Goal: Task Accomplishment & Management: Manage account settings

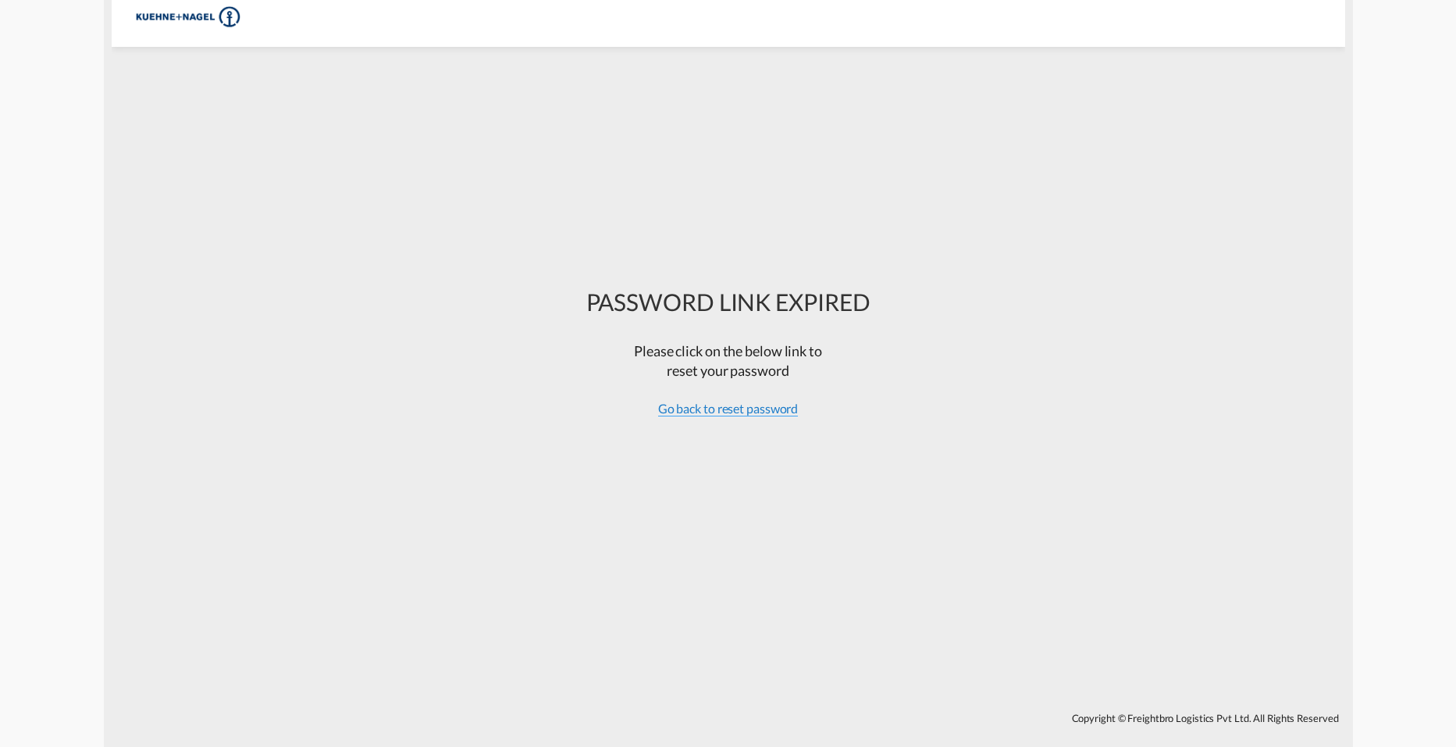
click at [707, 406] on span "Go back to reset password" at bounding box center [728, 409] width 141 height 16
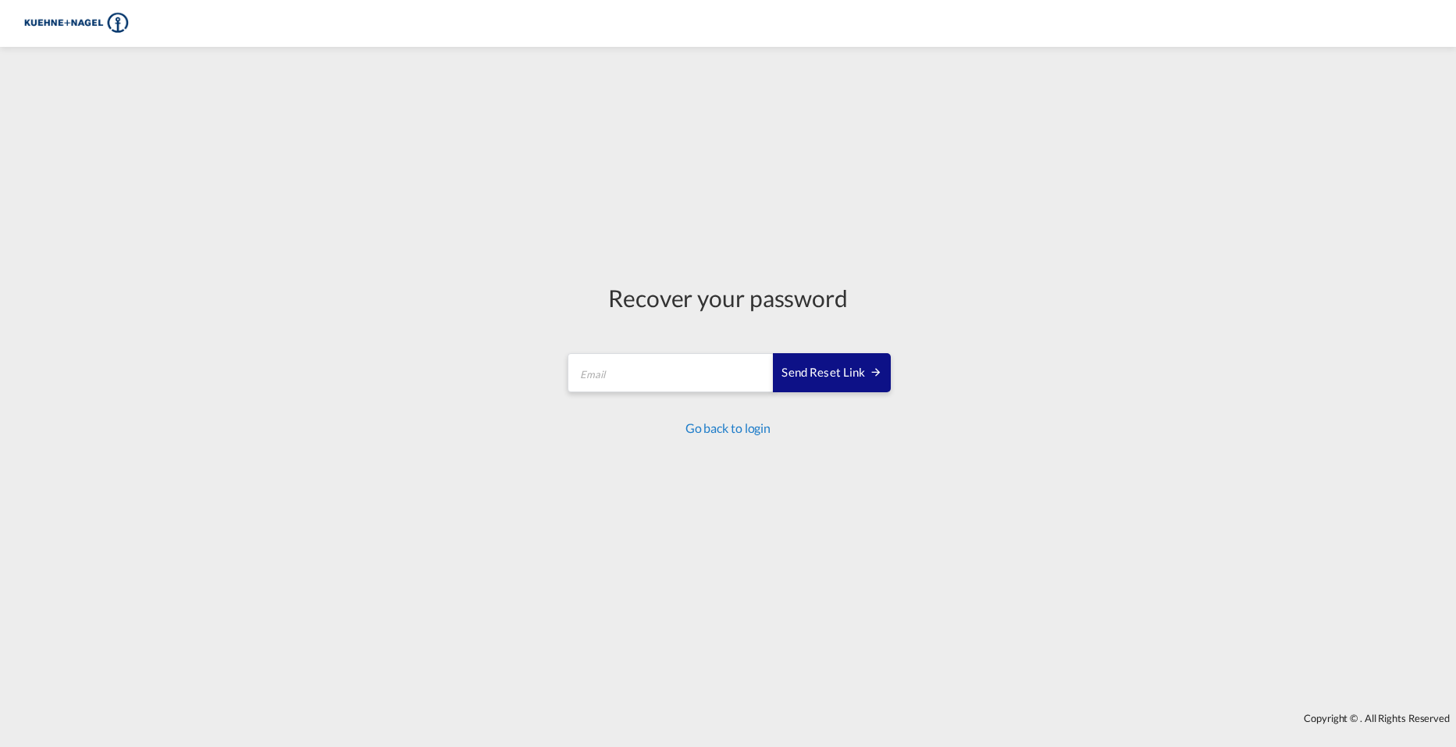
click at [741, 429] on link "Go back to login" at bounding box center [728, 427] width 85 height 15
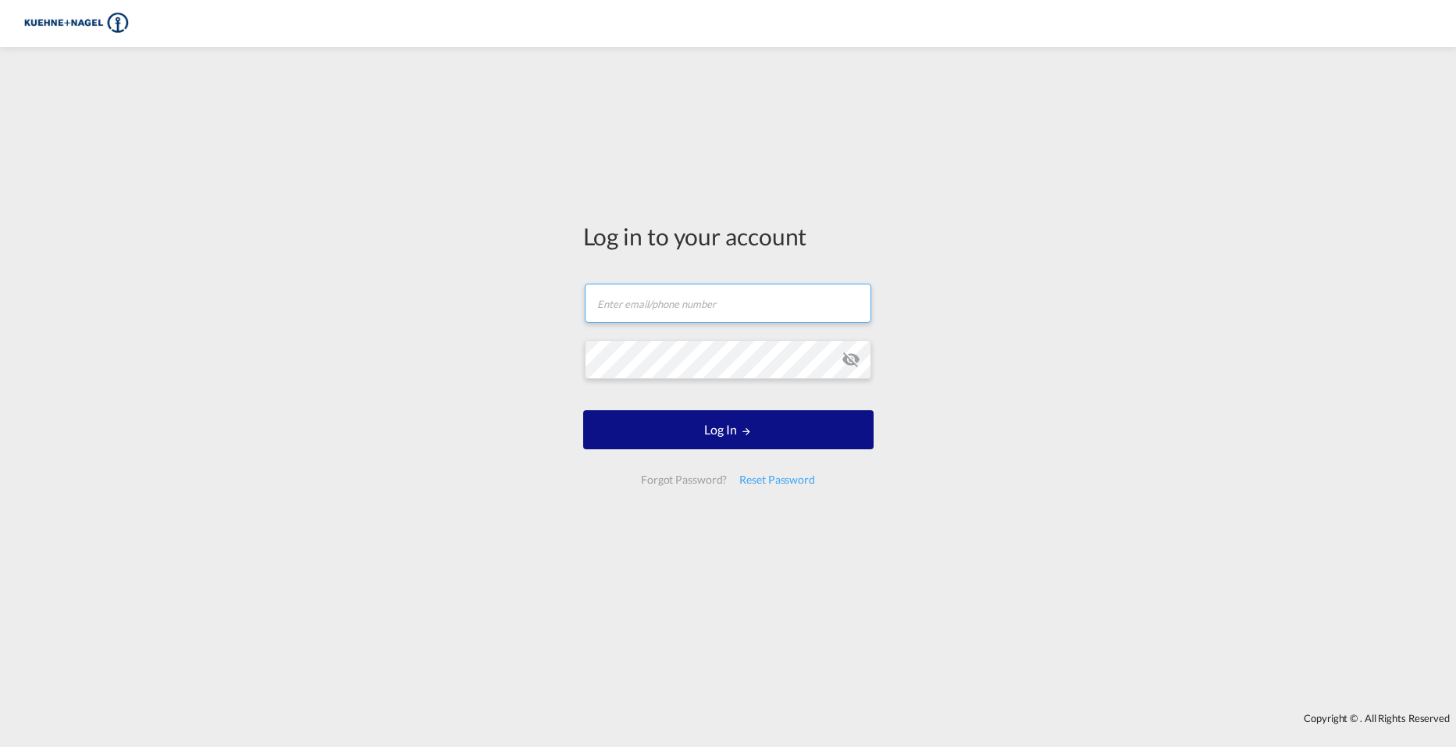
click at [742, 298] on input "text" at bounding box center [728, 302] width 287 height 39
type input "[PERSON_NAME][EMAIL_ADDRESS][PERSON_NAME][PERSON_NAME][DOMAIN_NAME]"
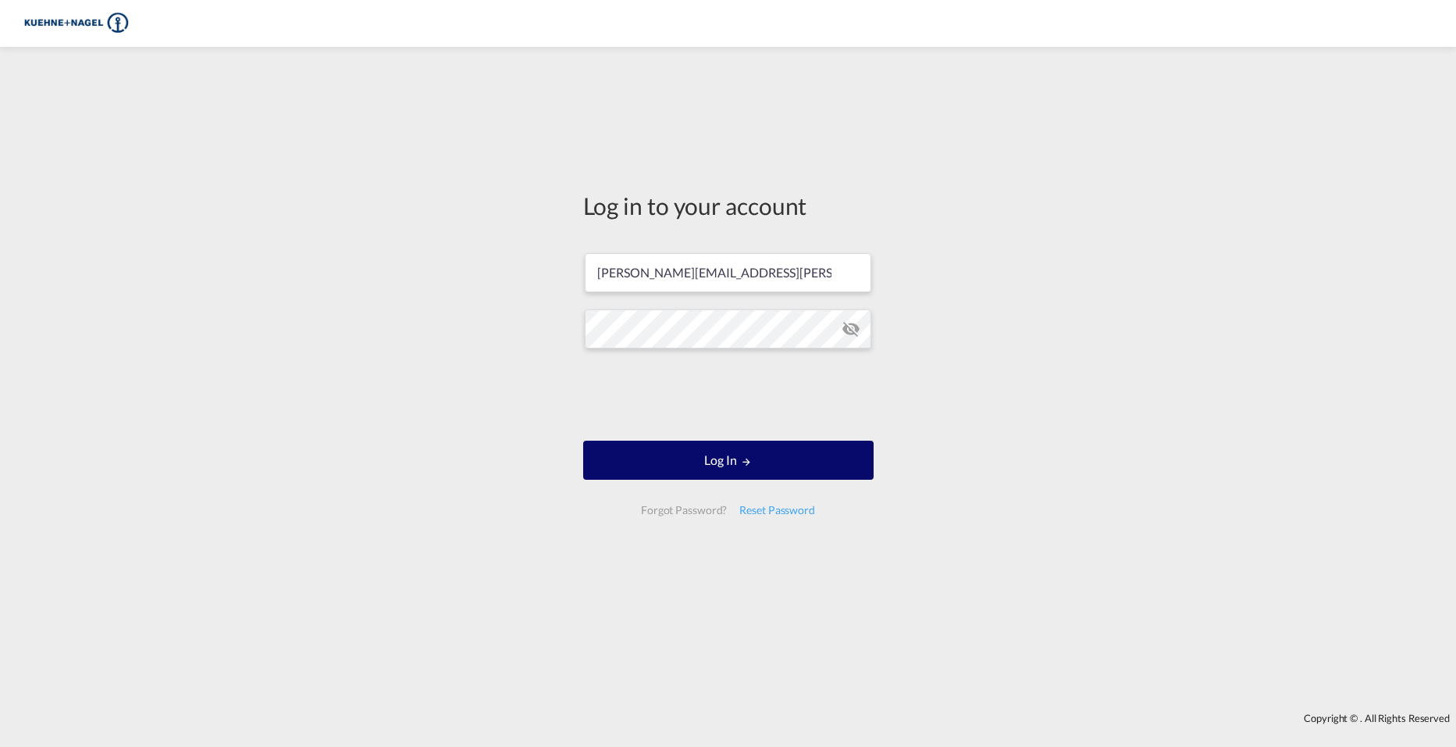
click at [751, 464] on md-icon "LOGIN" at bounding box center [746, 461] width 11 height 11
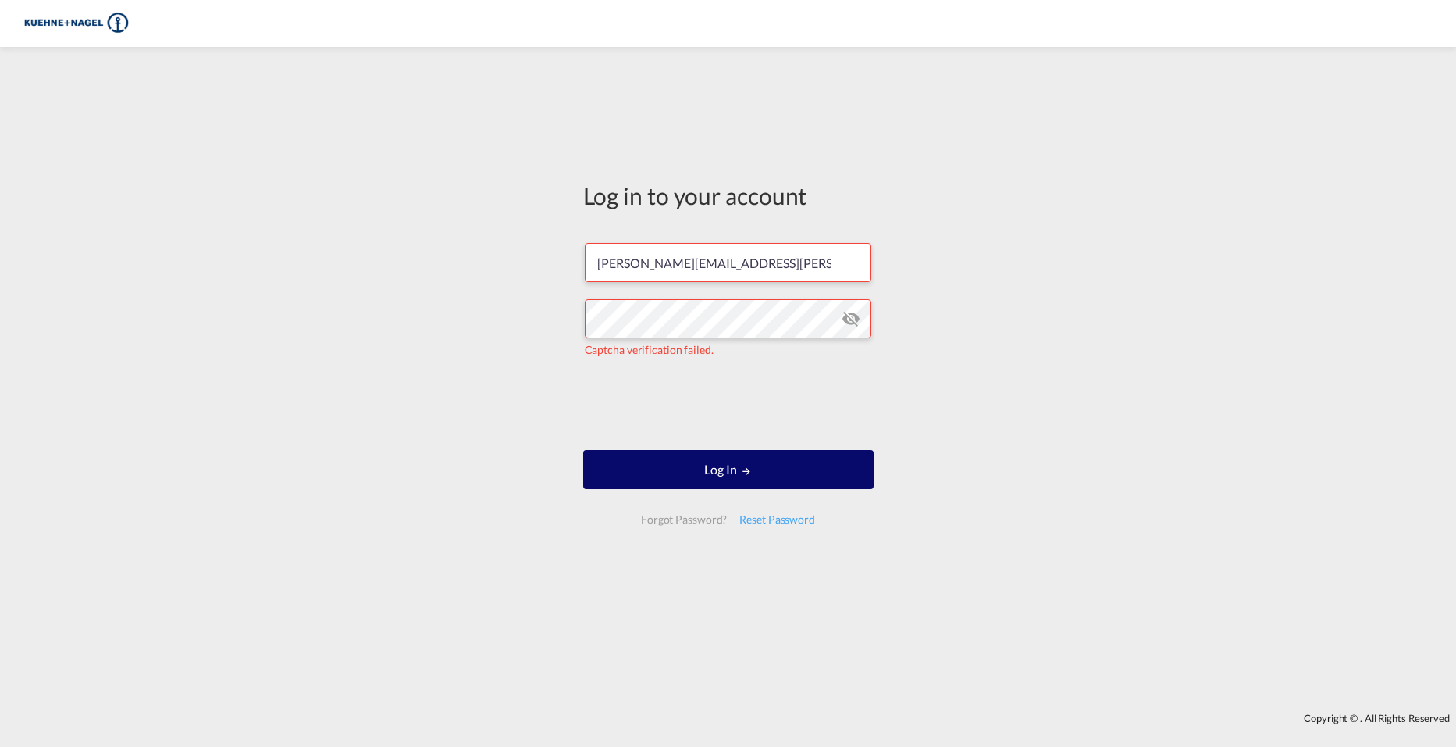
click at [688, 475] on button "Log In" at bounding box center [728, 469] width 290 height 39
